Goal: Navigation & Orientation: Find specific page/section

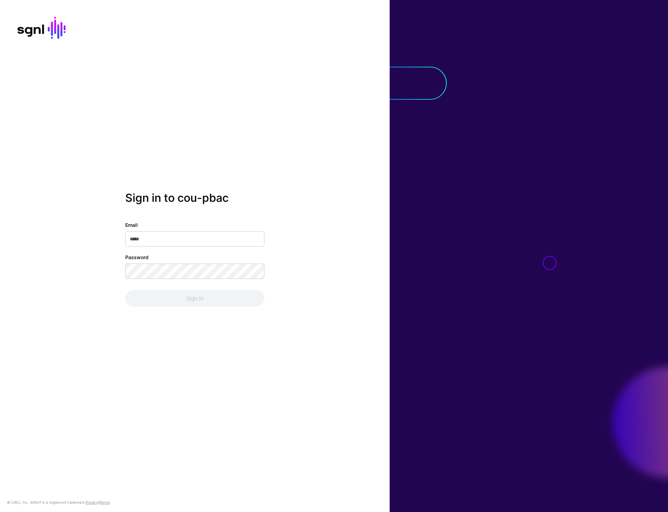
type input "**********"
click at [195, 308] on div "**********" at bounding box center [194, 256] width 389 height 129
click at [195, 305] on button "Sign In" at bounding box center [194, 298] width 139 height 17
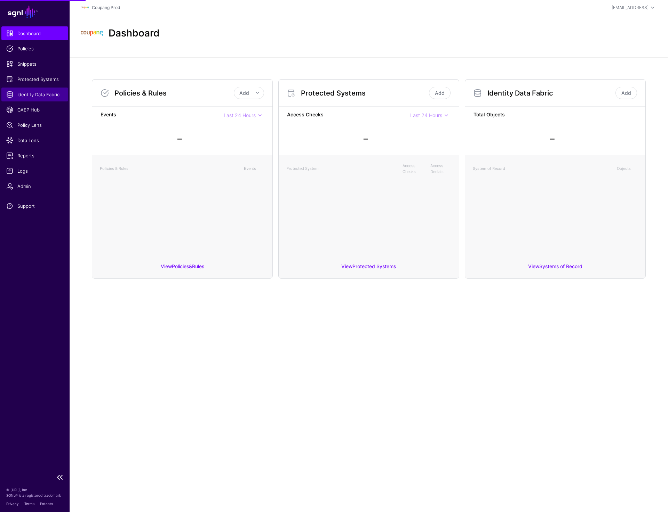
click at [36, 96] on span "Identity Data Fabric" at bounding box center [34, 94] width 57 height 7
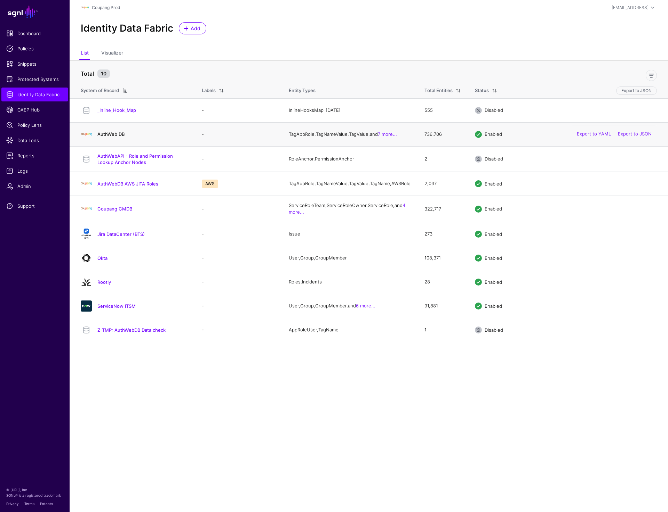
click at [108, 134] on link "AuthWeb DB" at bounding box center [110, 134] width 27 height 6
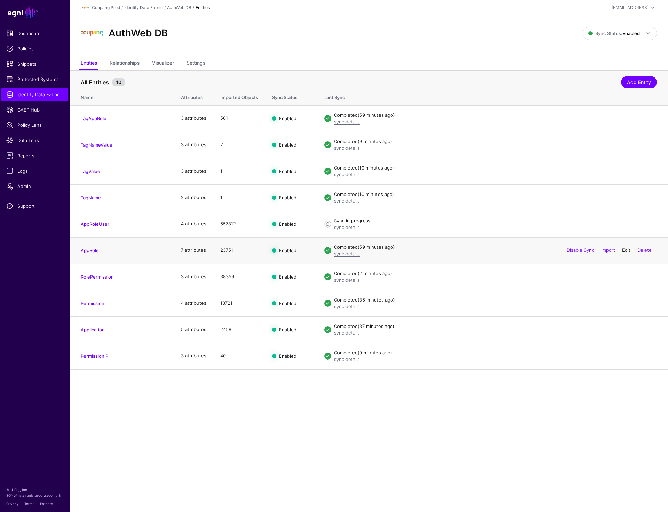
click at [623, 250] on link "Edit" at bounding box center [626, 251] width 8 height 6
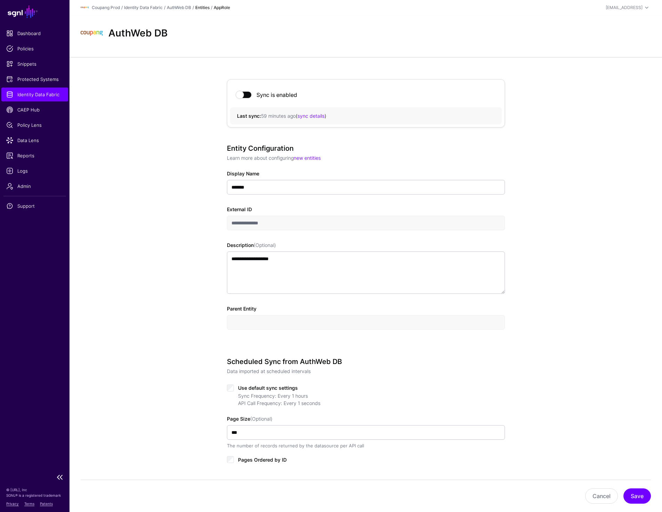
click at [31, 99] on link "Identity Data Fabric" at bounding box center [34, 95] width 67 height 14
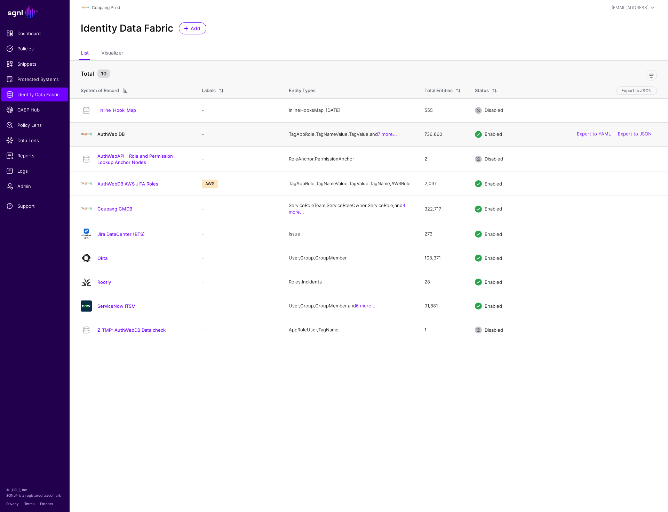
click at [101, 136] on link "AuthWeb DB" at bounding box center [110, 134] width 27 height 6
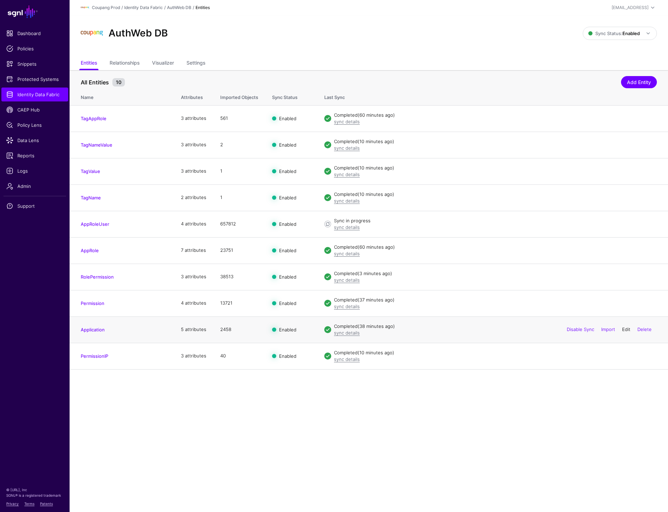
click at [624, 328] on link "Edit" at bounding box center [626, 330] width 8 height 6
click at [628, 304] on link "Edit" at bounding box center [626, 303] width 8 height 6
click at [624, 276] on link "Edit" at bounding box center [626, 277] width 8 height 6
click at [624, 252] on link "Edit" at bounding box center [626, 251] width 8 height 6
click at [624, 224] on link "Edit" at bounding box center [626, 224] width 8 height 6
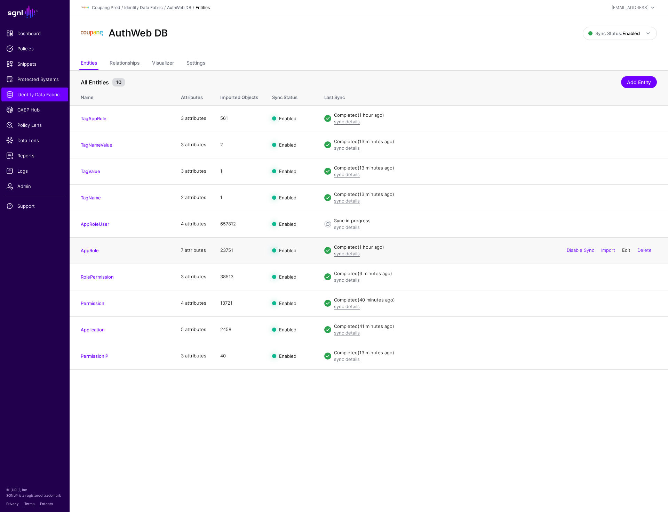
click at [622, 252] on link "Edit" at bounding box center [626, 251] width 8 height 6
click at [623, 277] on link "Edit" at bounding box center [626, 277] width 8 height 6
click at [623, 302] on link "Edit" at bounding box center [626, 303] width 8 height 6
click at [623, 328] on link "Edit" at bounding box center [626, 330] width 8 height 6
click at [623, 357] on link "Edit" at bounding box center [626, 356] width 8 height 6
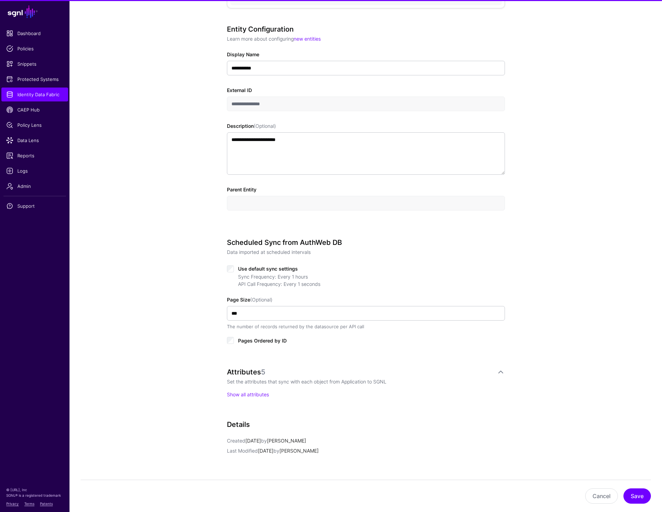
scroll to position [208, 0]
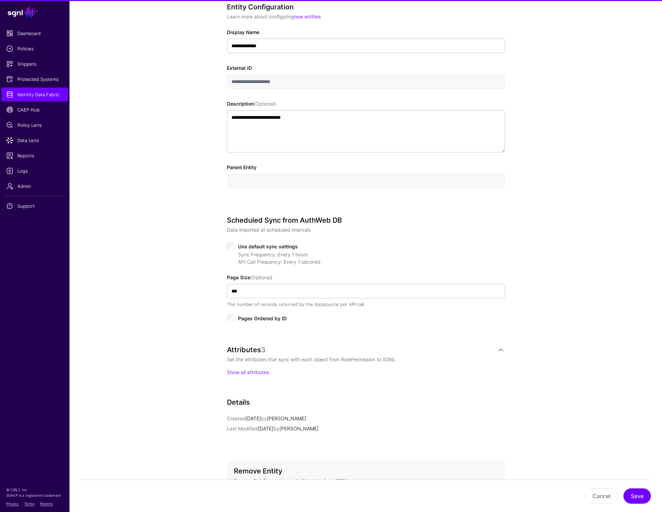
scroll to position [208, 0]
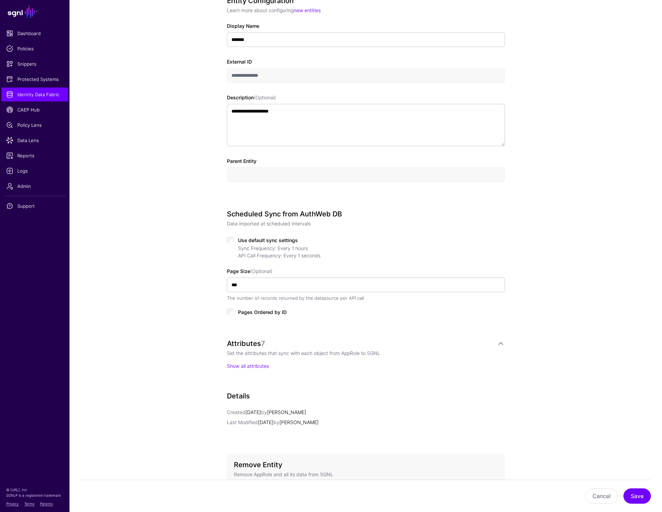
scroll to position [149, 0]
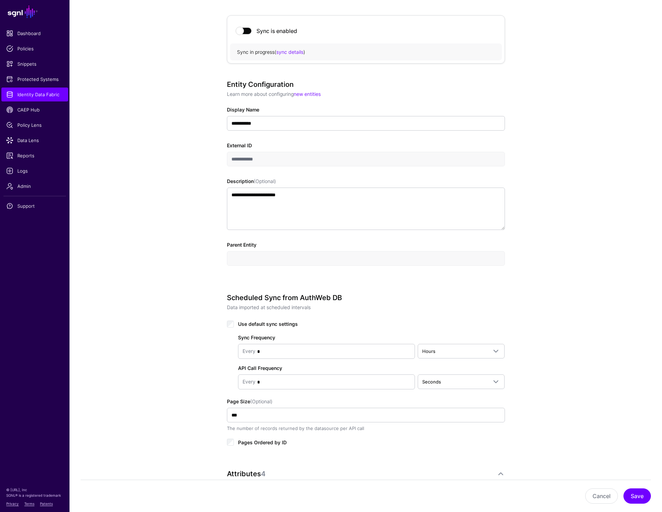
scroll to position [73, 0]
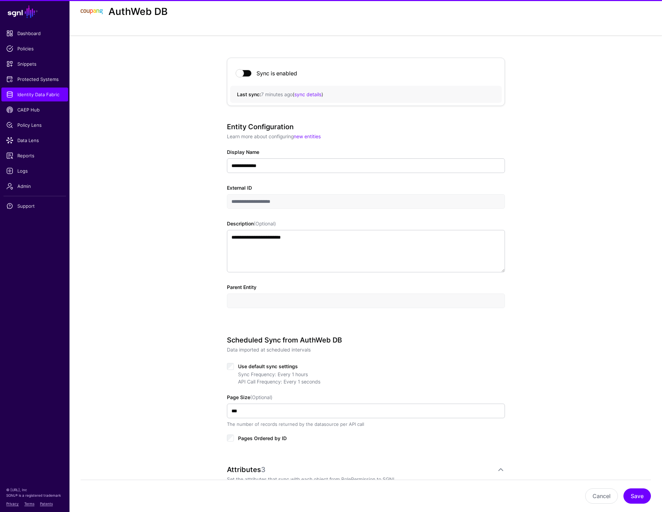
scroll to position [26, 0]
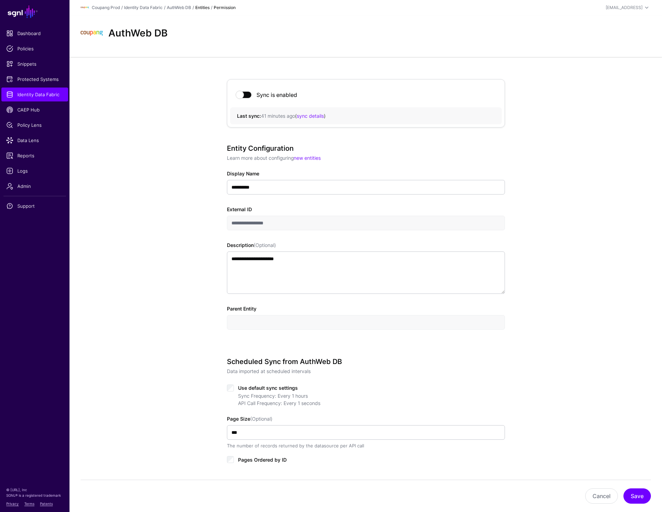
scroll to position [10, 0]
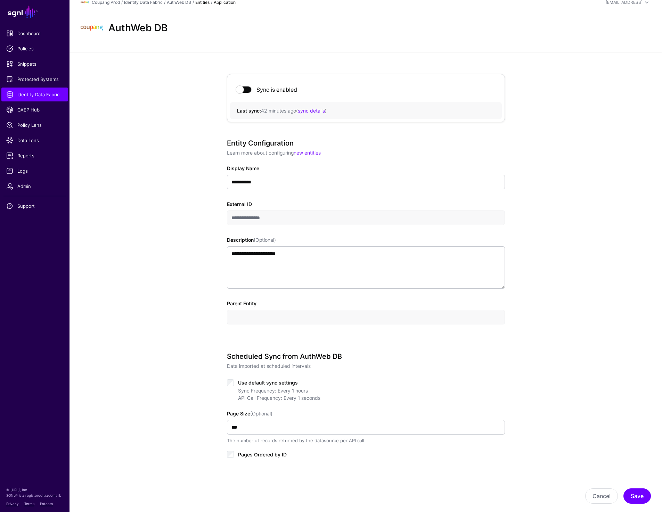
scroll to position [6, 0]
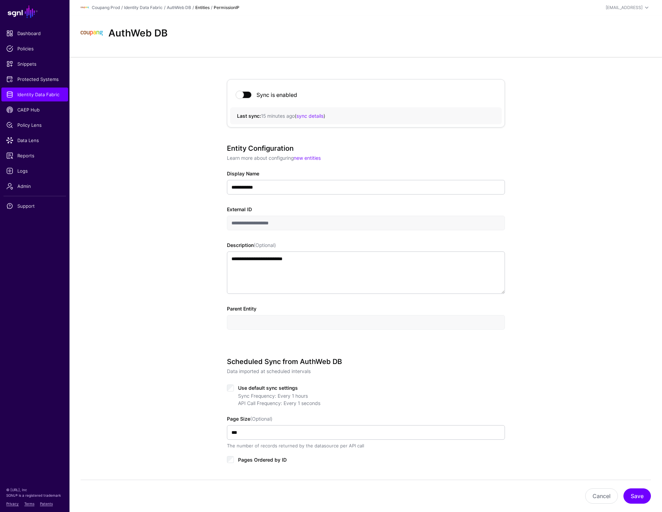
scroll to position [8, 0]
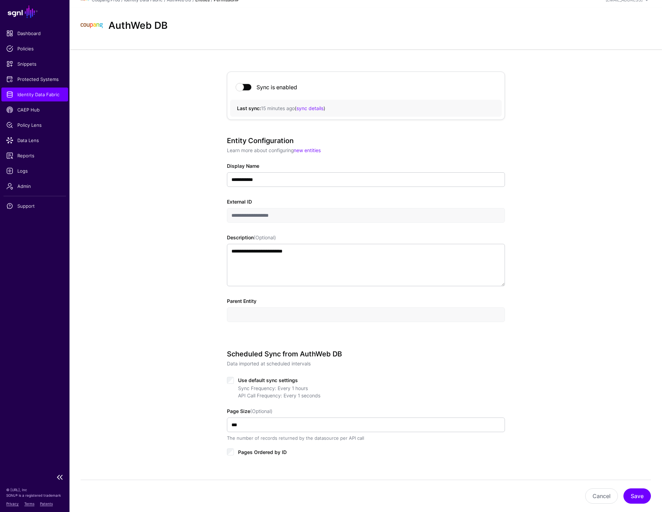
click at [27, 90] on link "Identity Data Fabric" at bounding box center [34, 95] width 67 height 14
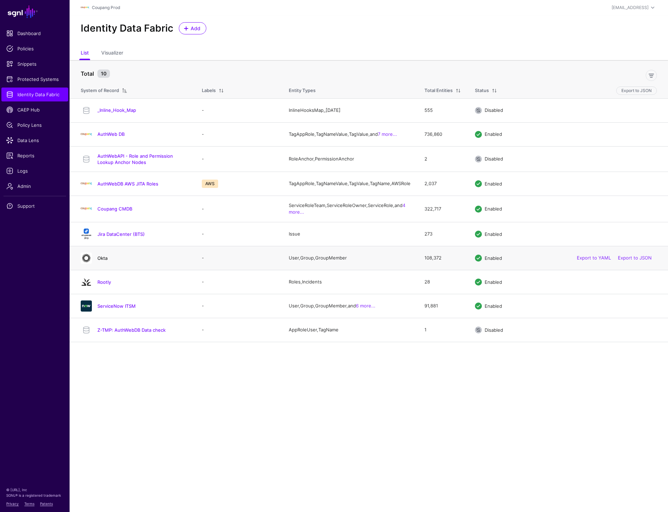
click at [100, 261] on link "Okta" at bounding box center [102, 259] width 10 height 6
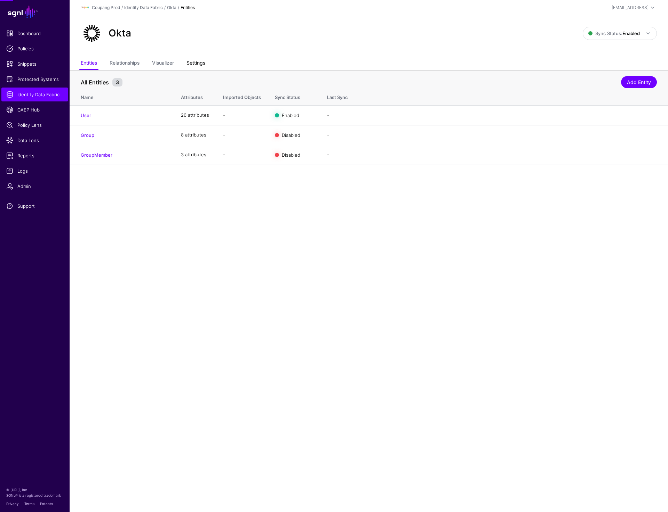
click at [197, 63] on link "Settings" at bounding box center [195, 63] width 19 height 13
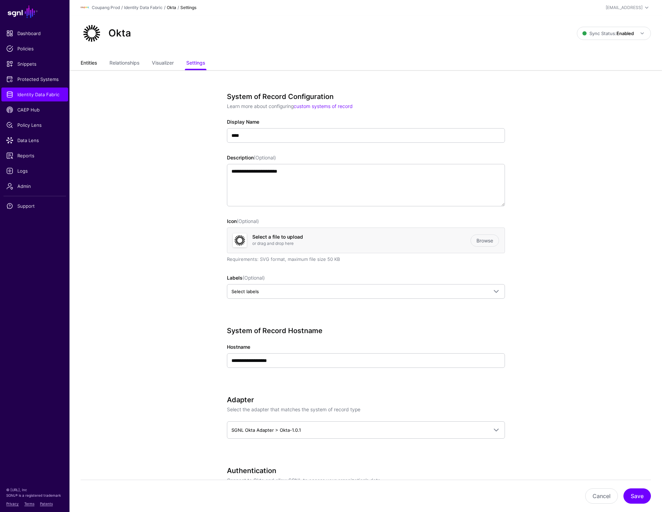
click at [89, 59] on link "Entities" at bounding box center [89, 63] width 16 height 13
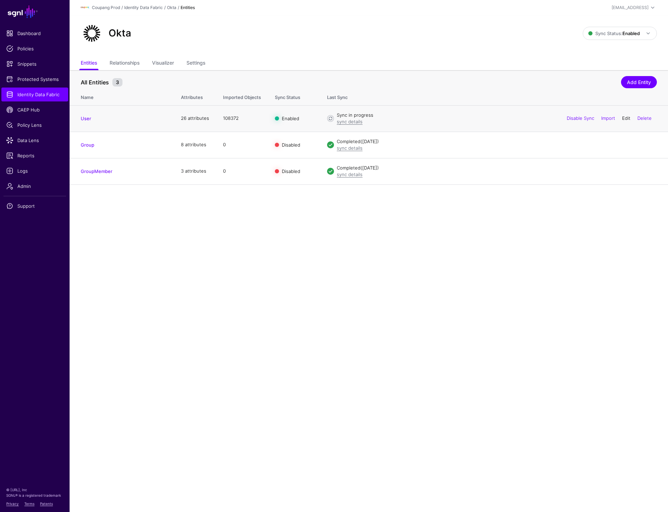
click at [626, 118] on link "Edit" at bounding box center [626, 118] width 8 height 6
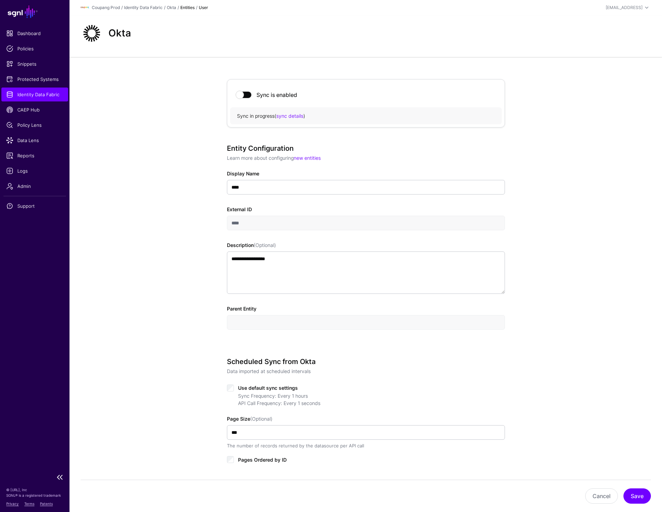
click at [27, 91] on span "Identity Data Fabric" at bounding box center [34, 94] width 57 height 7
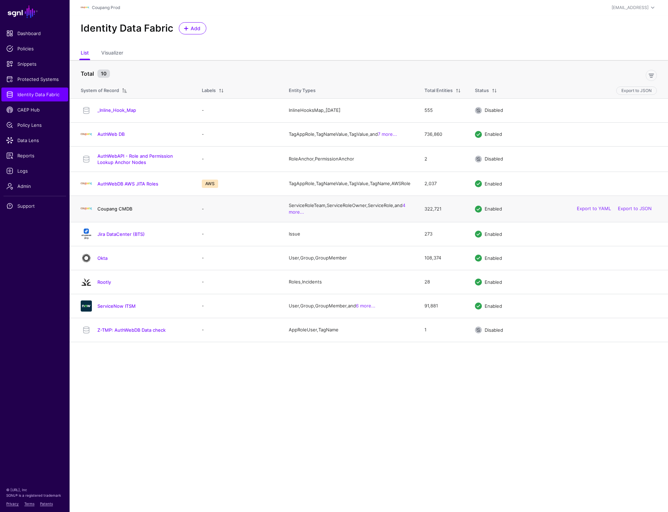
click at [126, 212] on link "Coupang CMDB" at bounding box center [114, 209] width 35 height 6
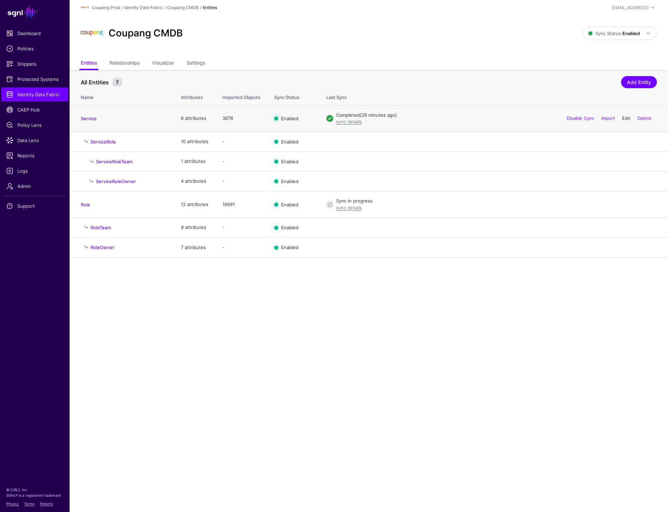
click at [625, 118] on link "Edit" at bounding box center [626, 118] width 8 height 6
click at [626, 204] on link "Edit" at bounding box center [626, 205] width 8 height 6
click at [33, 93] on span "Identity Data Fabric" at bounding box center [34, 94] width 57 height 7
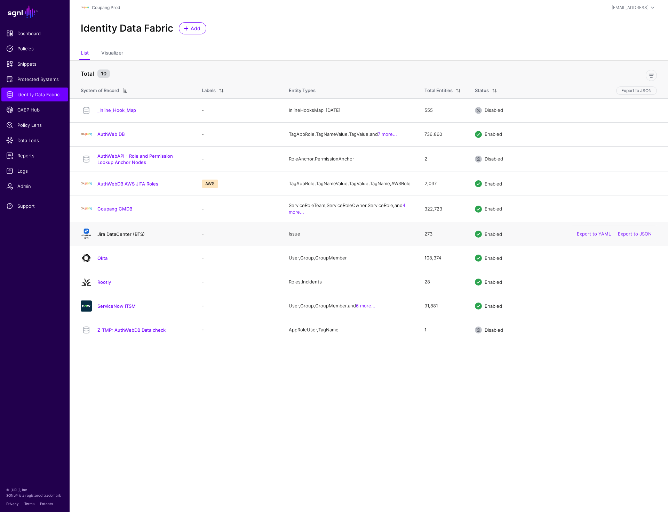
click at [111, 237] on link "Jira DataCenter (BTS)" at bounding box center [120, 235] width 47 height 6
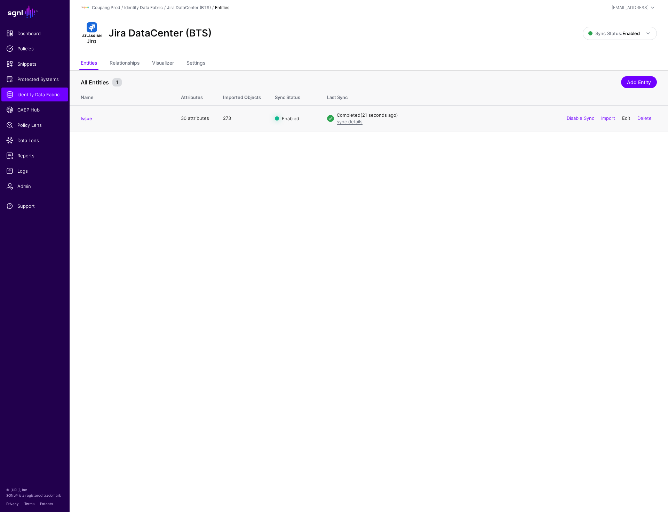
click at [628, 119] on link "Edit" at bounding box center [626, 118] width 8 height 6
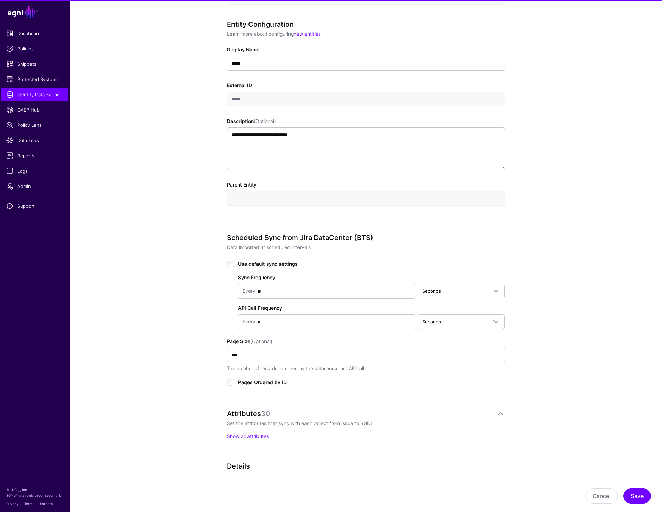
scroll to position [137, 0]
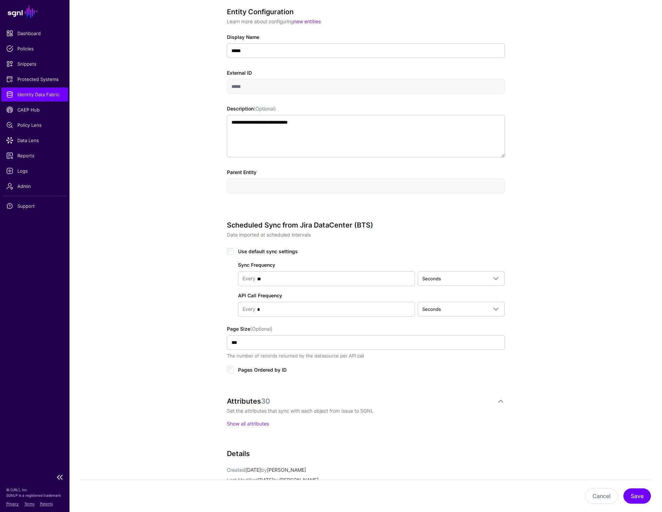
click at [41, 94] on span "Identity Data Fabric" at bounding box center [34, 94] width 57 height 7
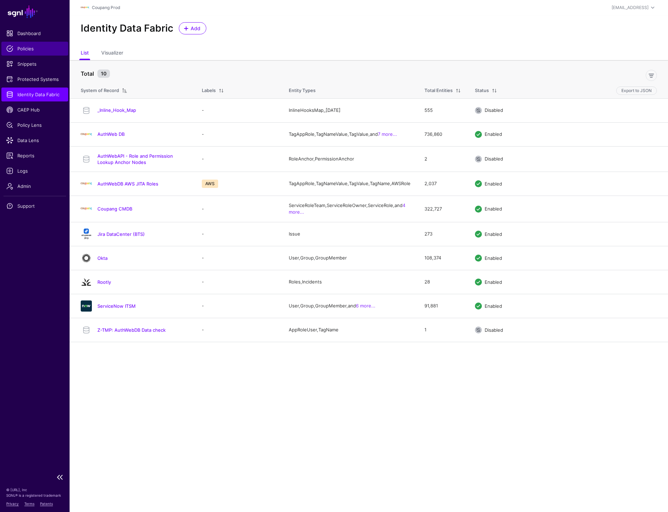
click at [30, 49] on span "Policies" at bounding box center [34, 48] width 57 height 7
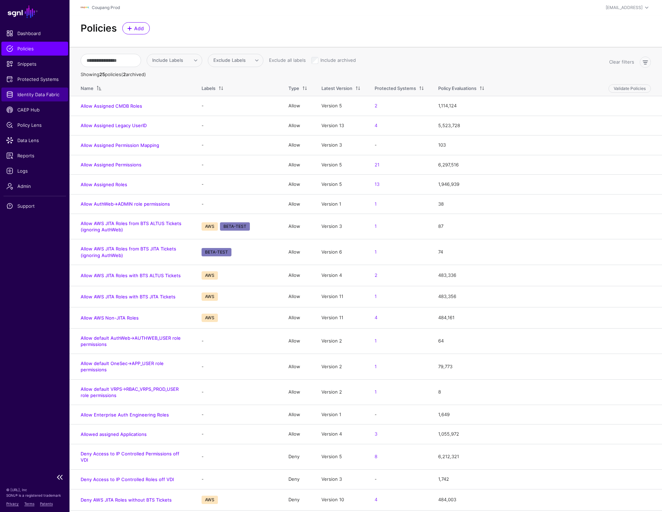
click at [41, 94] on span "Identity Data Fabric" at bounding box center [34, 94] width 57 height 7
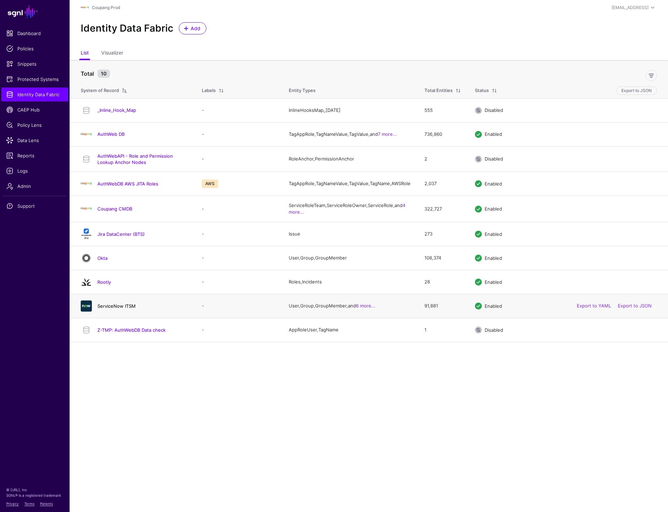
click at [120, 309] on link "ServiceNow ITSM" at bounding box center [116, 307] width 38 height 6
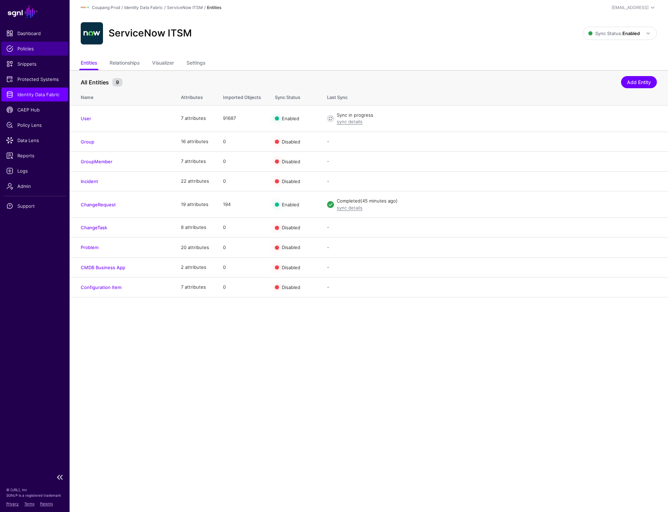
click at [27, 49] on span "Policies" at bounding box center [34, 48] width 57 height 7
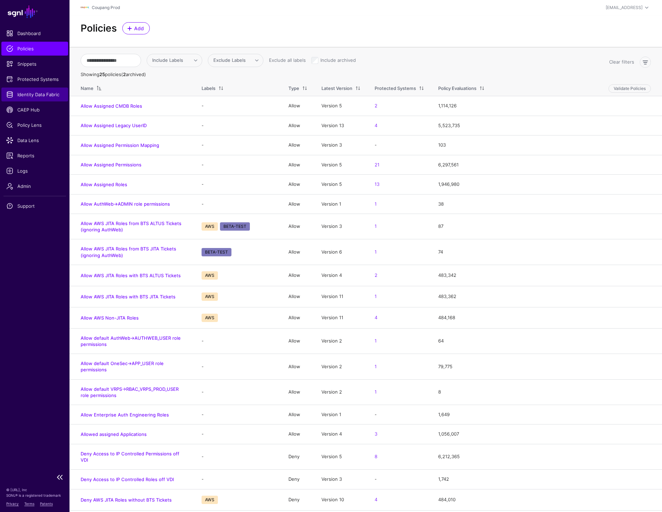
click at [31, 100] on link "Identity Data Fabric" at bounding box center [34, 95] width 67 height 14
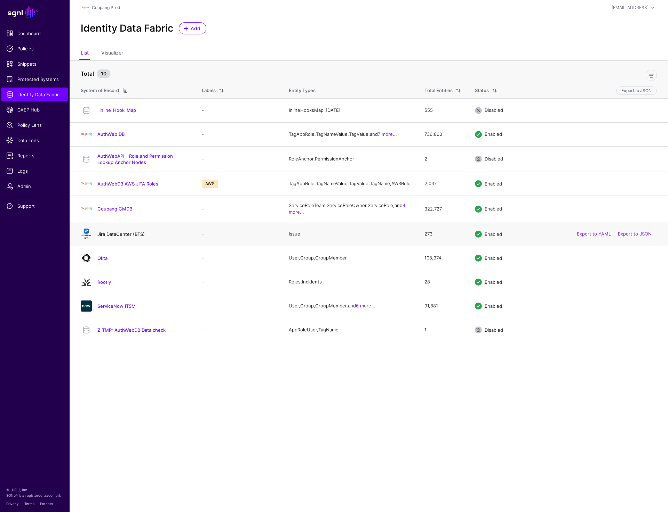
click at [119, 236] on link "Jira DataCenter (BTS)" at bounding box center [120, 235] width 47 height 6
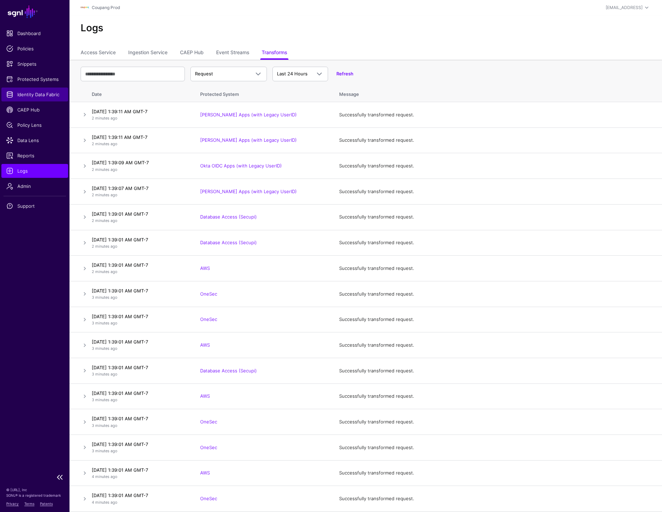
click at [40, 95] on span "Identity Data Fabric" at bounding box center [34, 94] width 57 height 7
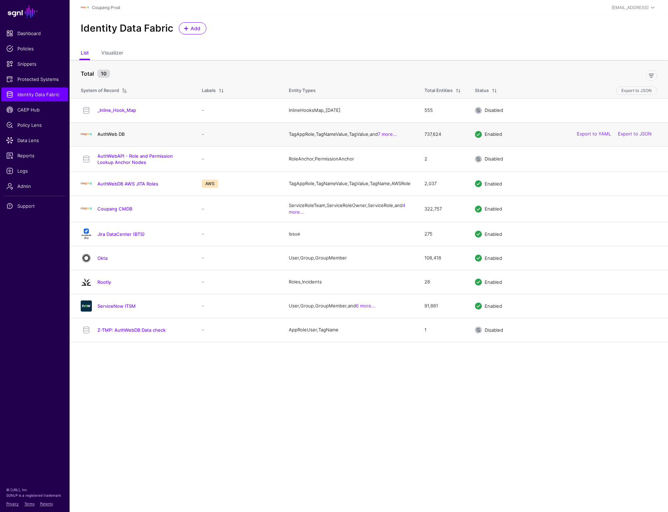
click at [116, 135] on link "AuthWeb DB" at bounding box center [110, 134] width 27 height 6
click at [111, 212] on link "Coupang CMDB" at bounding box center [114, 209] width 35 height 6
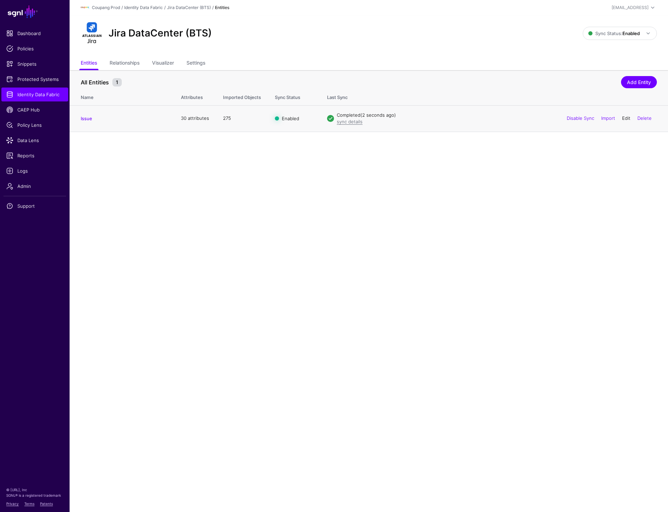
click at [622, 119] on link "Edit" at bounding box center [626, 118] width 8 height 6
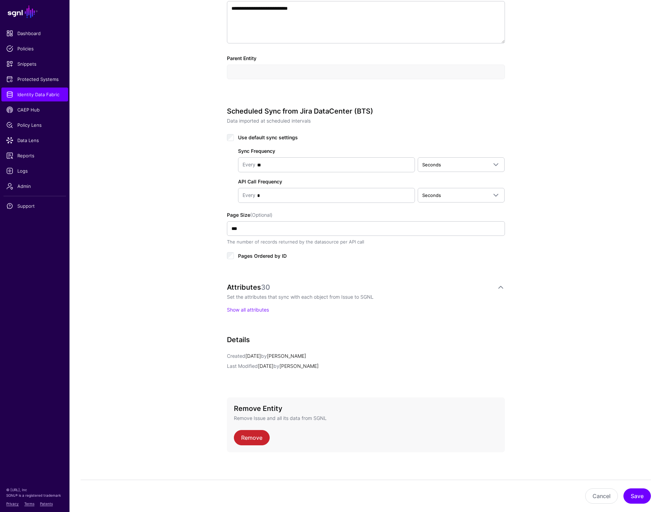
scroll to position [254, 0]
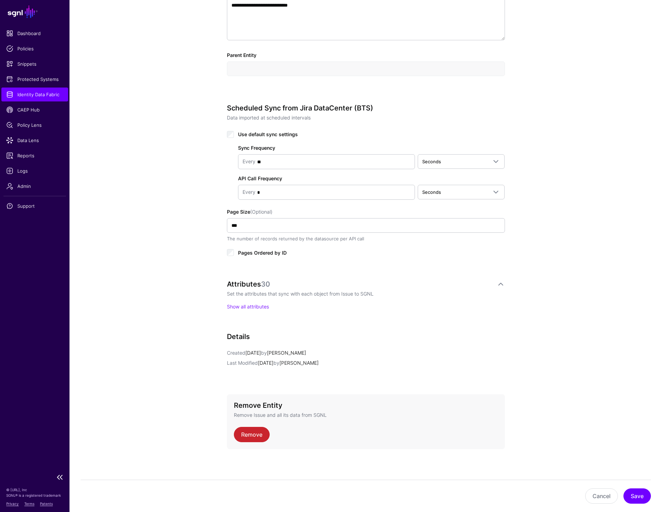
click at [14, 96] on span "Identity Data Fabric" at bounding box center [34, 94] width 57 height 7
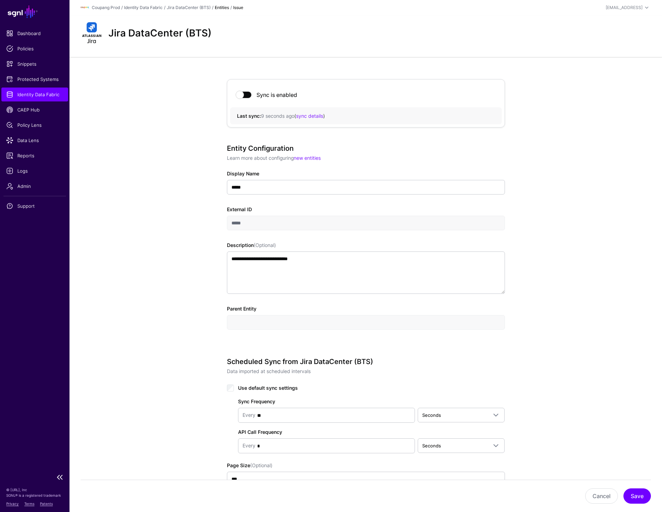
click at [28, 89] on link "Identity Data Fabric" at bounding box center [34, 95] width 67 height 14
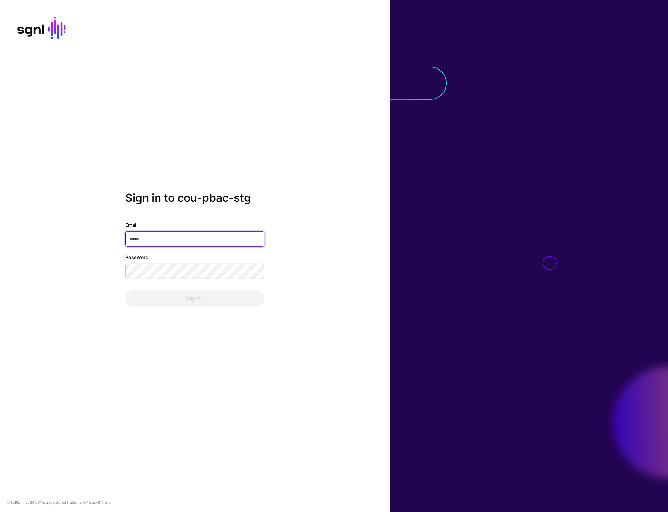
type input "**********"
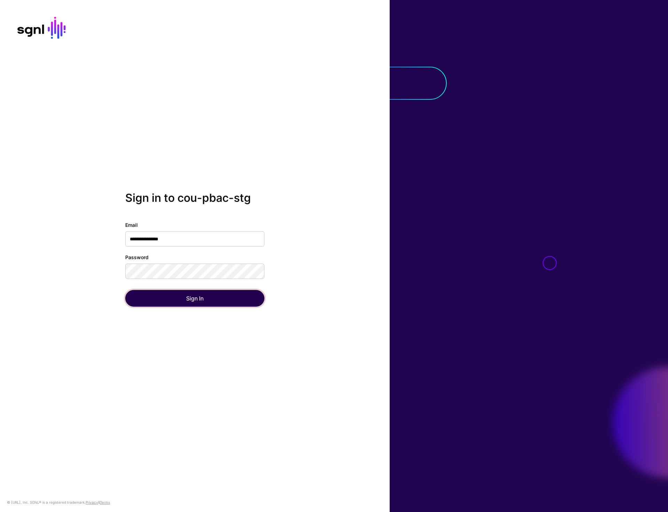
click at [199, 295] on button "Sign In" at bounding box center [194, 298] width 139 height 17
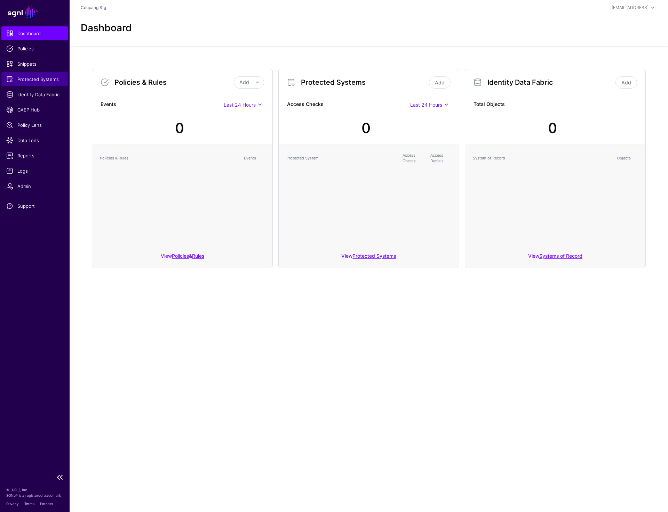
click at [40, 75] on link "Protected Systems" at bounding box center [34, 79] width 67 height 14
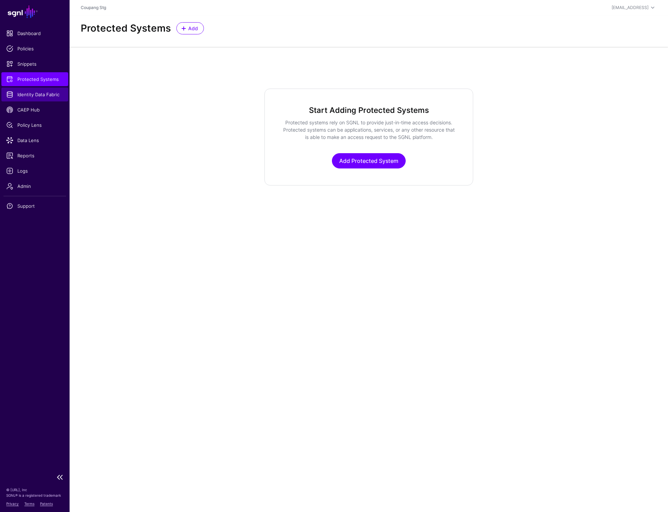
click at [39, 95] on span "Identity Data Fabric" at bounding box center [34, 94] width 57 height 7
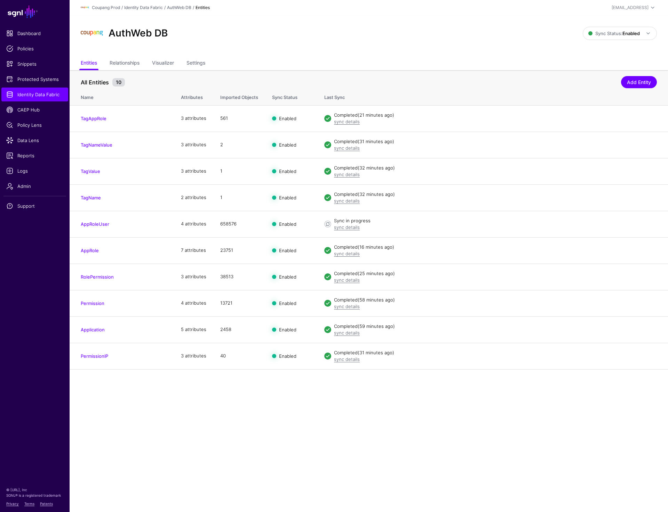
click at [363, 60] on ul "Entities Relationships Visualizer Settings" at bounding box center [369, 63] width 576 height 13
